Goal: Find contact information: Obtain details needed to contact an individual or organization

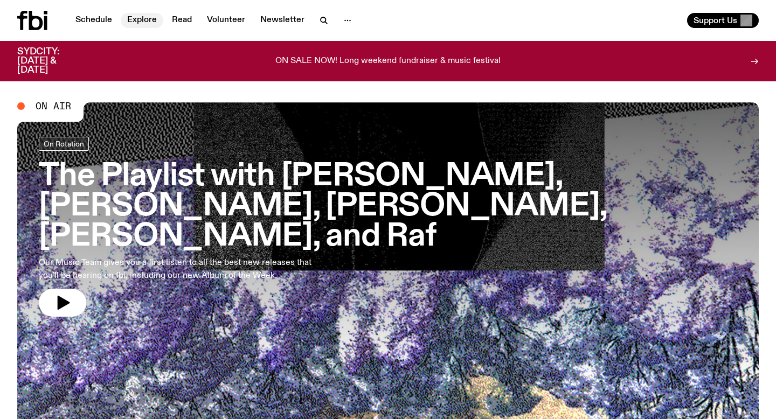
click at [132, 22] on link "Explore" at bounding box center [142, 20] width 43 height 15
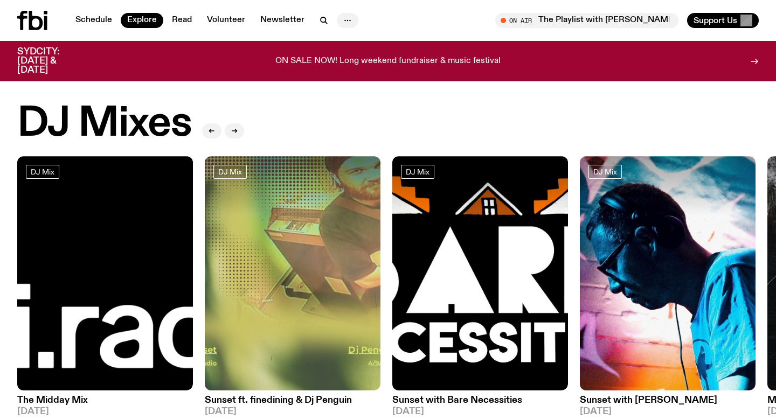
click at [344, 22] on icon "button" at bounding box center [347, 20] width 13 height 13
click at [330, 53] on nav "About Us Contact" at bounding box center [347, 52] width 60 height 40
click at [336, 63] on link "Contact" at bounding box center [347, 61] width 54 height 15
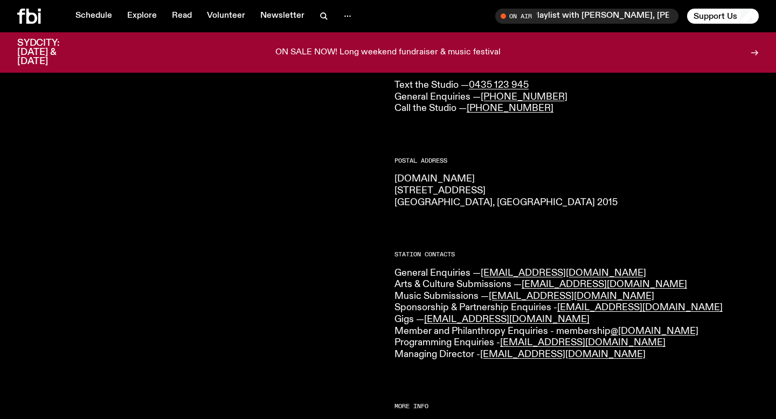
scroll to position [113, 0]
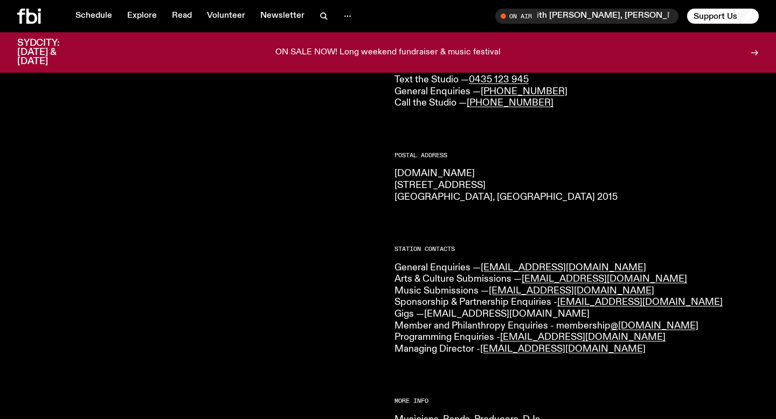
click at [462, 313] on link "gigs@fbiradio.com" at bounding box center [506, 314] width 165 height 10
drag, startPoint x: 508, startPoint y: 314, endPoint x: 431, endPoint y: 315, distance: 77.0
click at [431, 315] on p "General Enquiries — info@fbiradio.com Arts & Culture Submissions — culture@fbir…" at bounding box center [576, 308] width 364 height 93
click at [506, 316] on p "General Enquiries — info@fbiradio.com Arts & Culture Submissions — culture@fbir…" at bounding box center [576, 308] width 364 height 93
click at [518, 313] on p "General Enquiries — info@fbiradio.com Arts & Culture Submissions — culture@fbir…" at bounding box center [576, 308] width 364 height 93
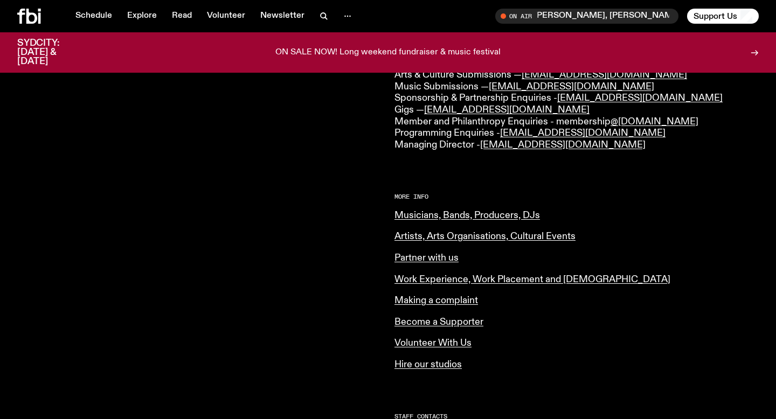
scroll to position [325, 0]
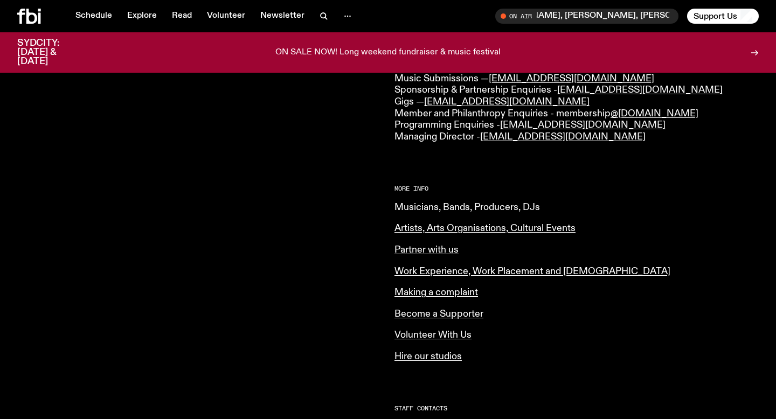
click at [461, 211] on link "Musicians, Bands, Producers, DJs" at bounding box center [466, 208] width 145 height 10
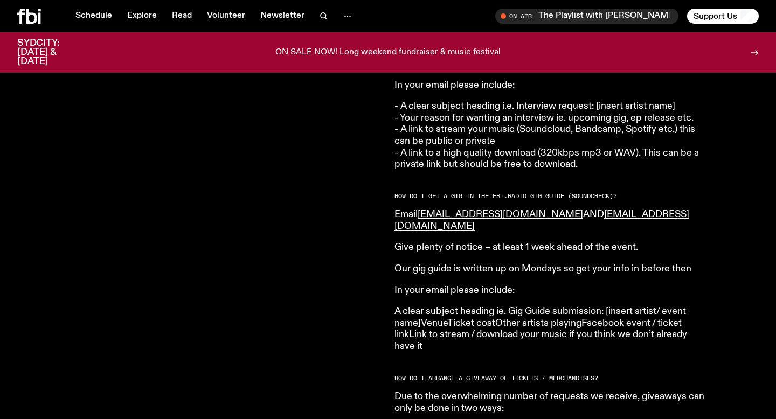
scroll to position [1408, 0]
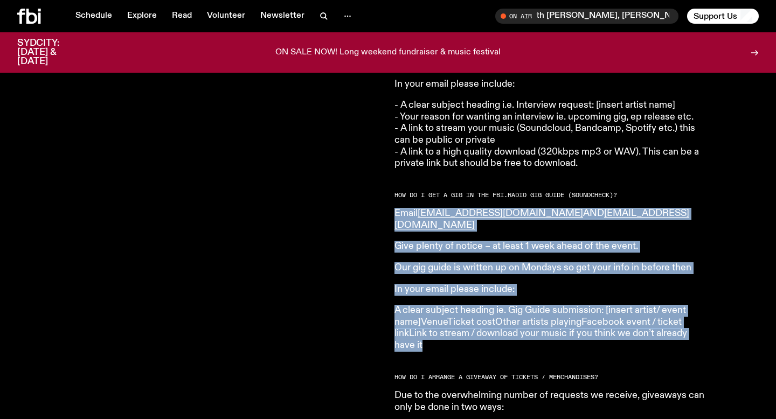
drag, startPoint x: 433, startPoint y: 323, endPoint x: 393, endPoint y: 198, distance: 131.3
copy article "Email [EMAIL_ADDRESS][DOMAIN_NAME] AND [EMAIL_ADDRESS][DOMAIN_NAME] Give plenty…"
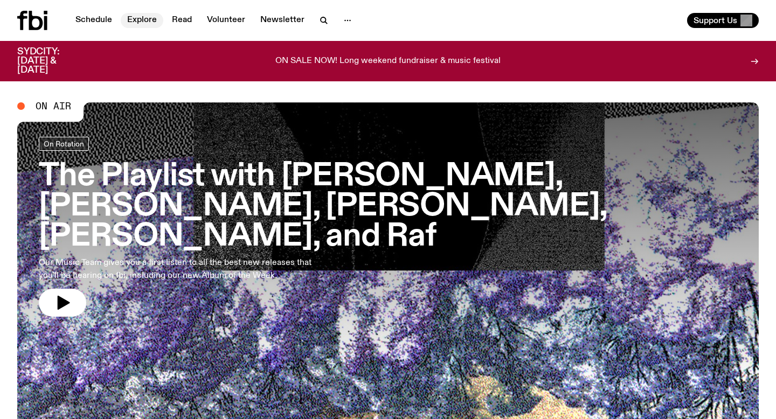
click at [149, 23] on link "Explore" at bounding box center [142, 20] width 43 height 15
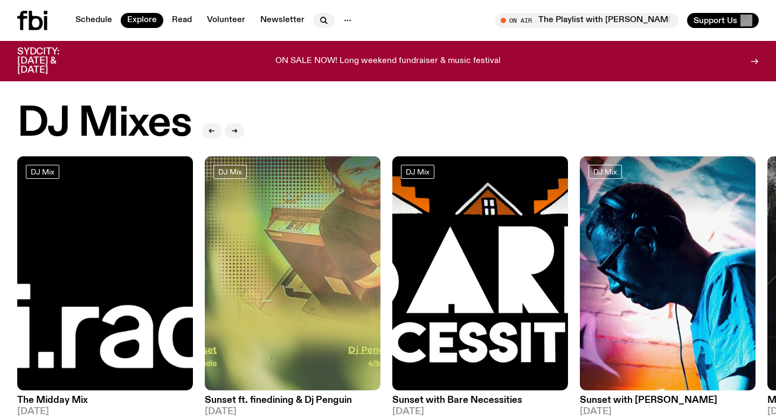
click at [322, 17] on icon "button" at bounding box center [323, 20] width 13 height 13
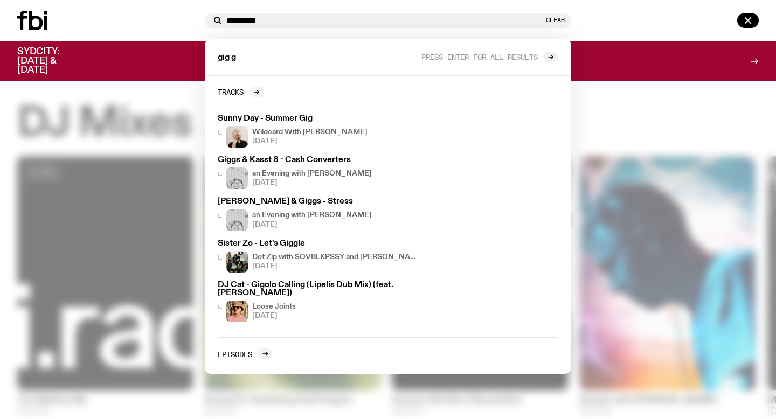
type input "*********"
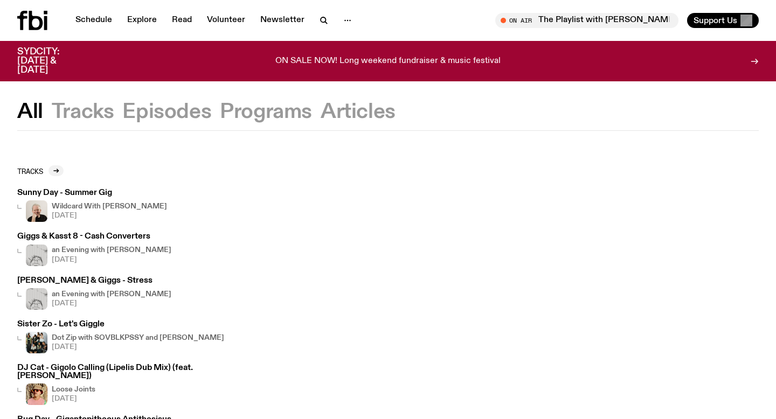
click at [378, 108] on button "Articles" at bounding box center [357, 111] width 75 height 19
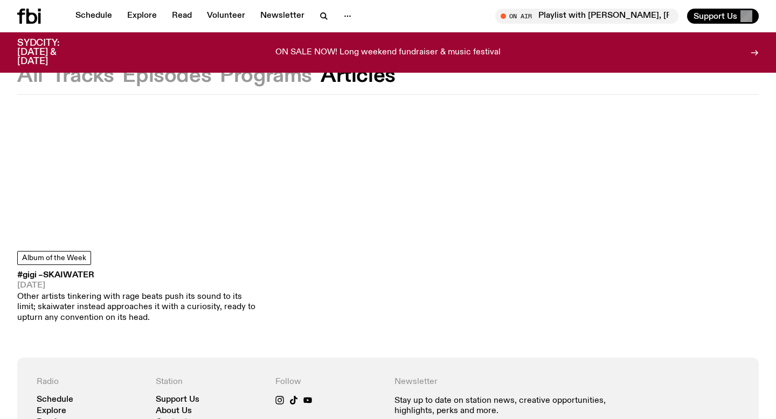
scroll to position [155, 0]
